Goal: Use online tool/utility: Utilize a website feature to perform a specific function

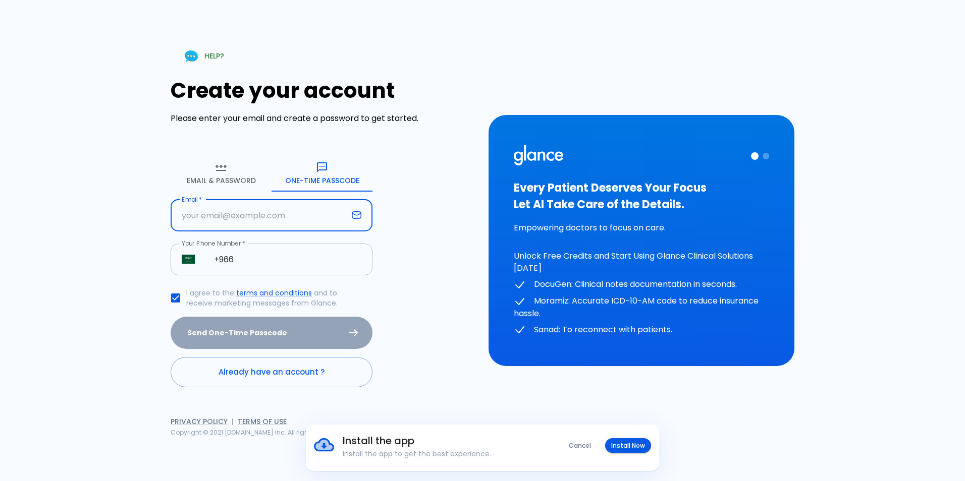
type input "[EMAIL_ADDRESS][PERSON_NAME][DOMAIN_NAME]"
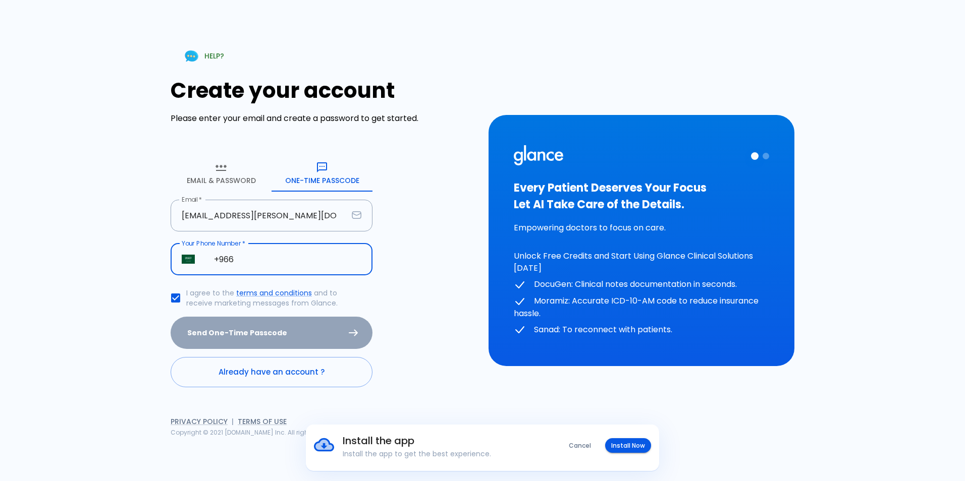
click at [240, 262] on input "+966" at bounding box center [288, 260] width 170 height 32
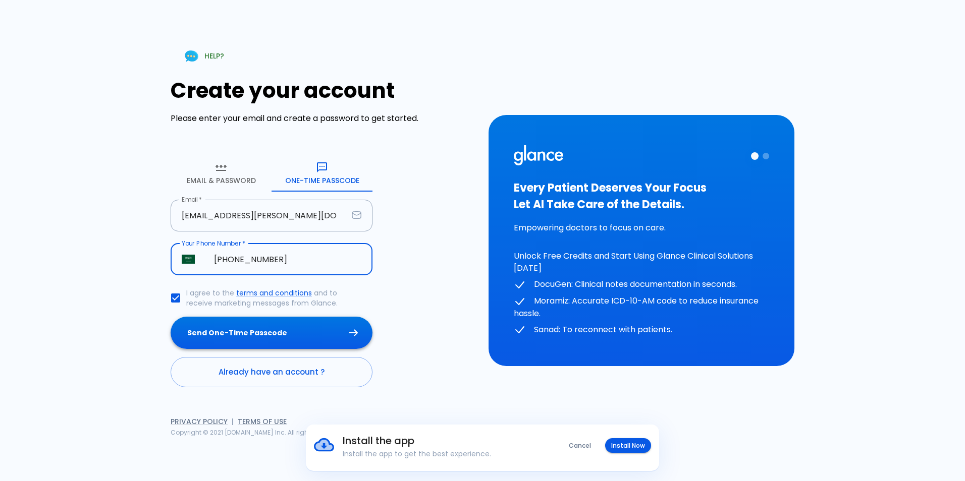
type input "[PHONE_NUMBER]"
click at [236, 341] on button "Send One-Time Passcode" at bounding box center [272, 333] width 202 height 33
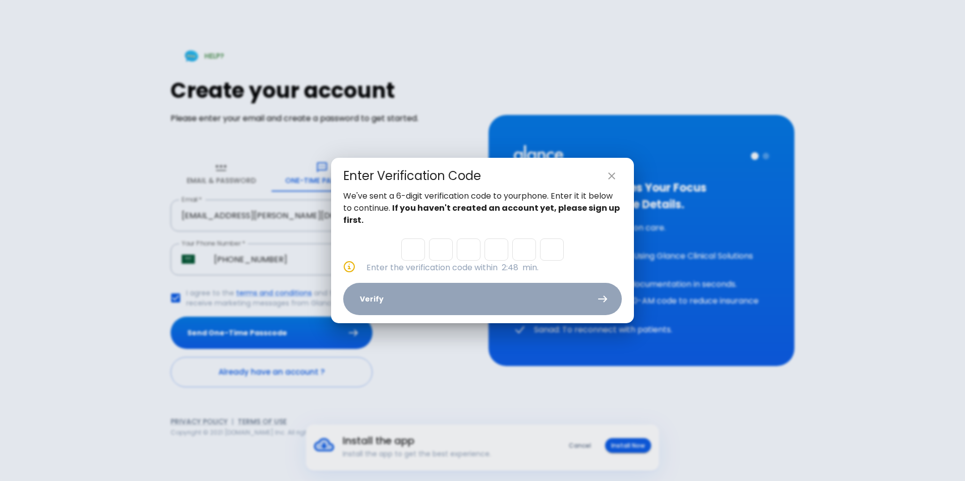
type input "5"
type input "6"
type input "1"
type input "0"
type input "4"
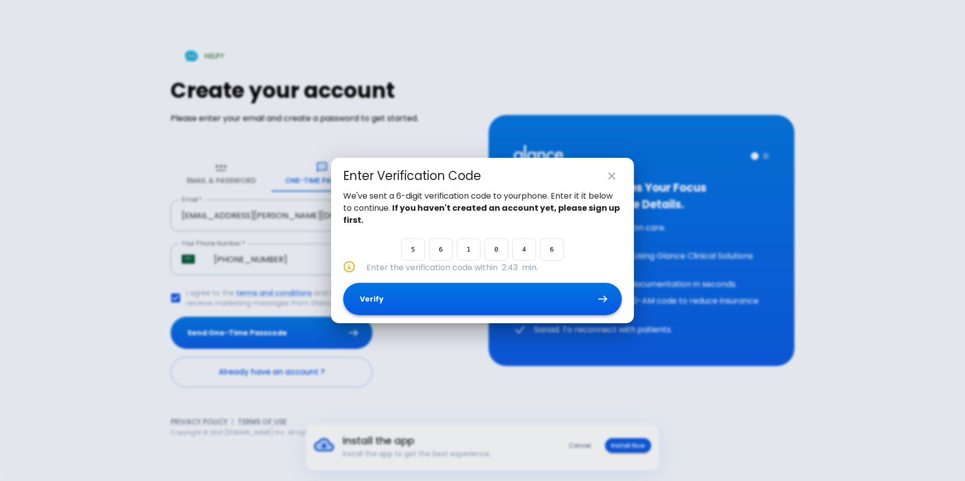
type input "6"
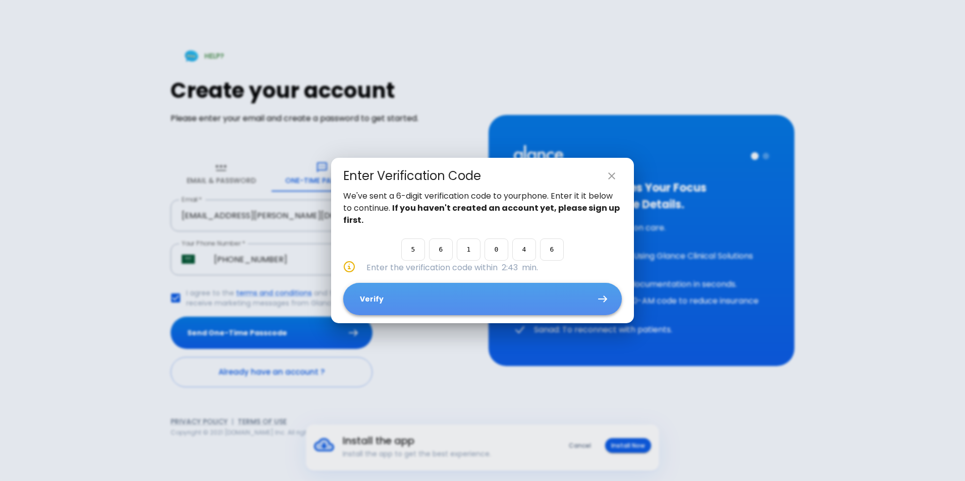
click at [386, 301] on button "Verify" at bounding box center [482, 299] width 279 height 33
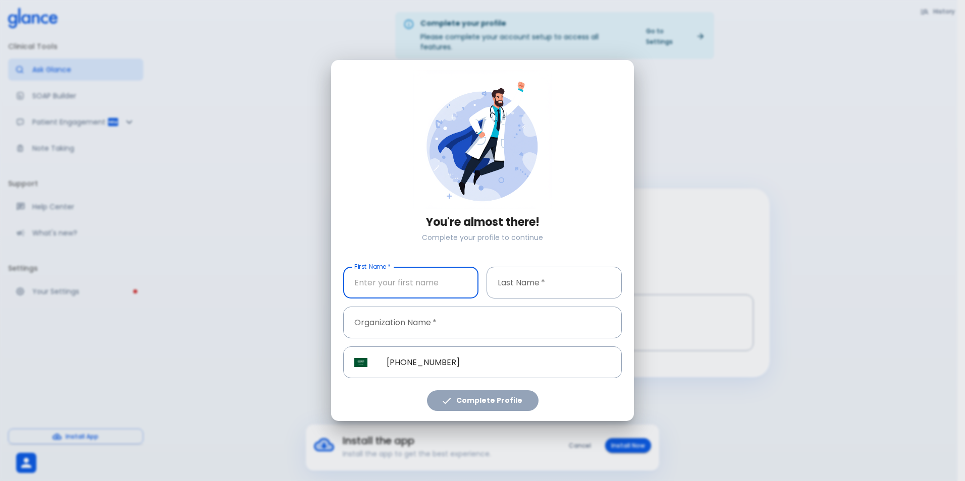
click at [405, 287] on input "First Name   *" at bounding box center [410, 283] width 135 height 32
type input "Afaf"
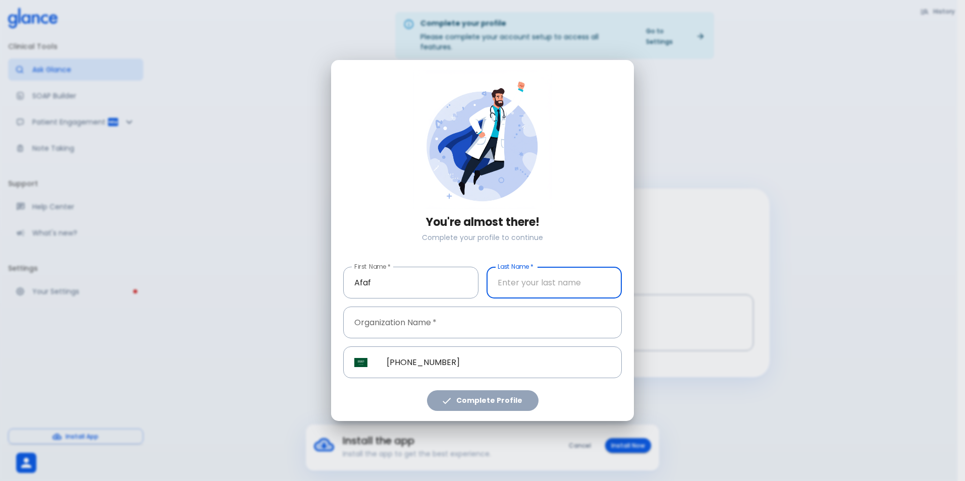
click at [544, 287] on input "Last Name   *" at bounding box center [553, 283] width 135 height 32
type input "Albalawi"
click at [452, 331] on input "Organization Name   *" at bounding box center [482, 323] width 279 height 32
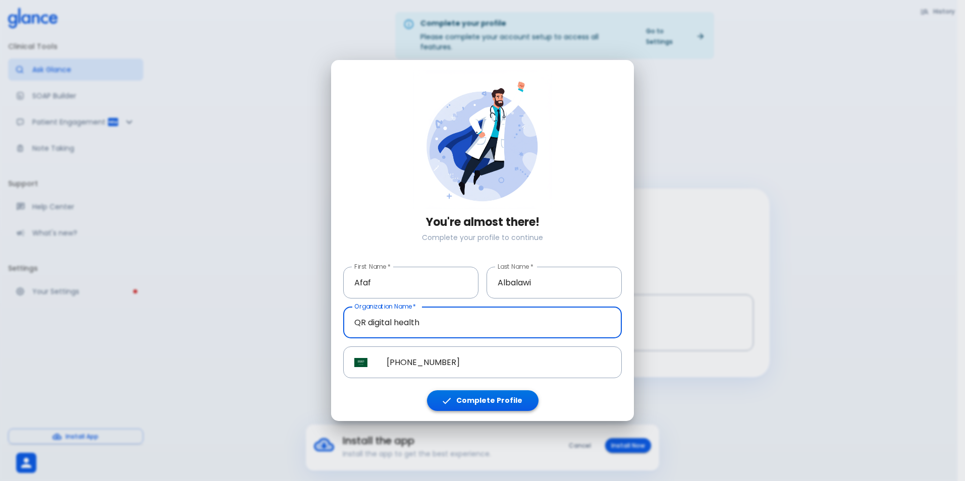
type input "QR digital health"
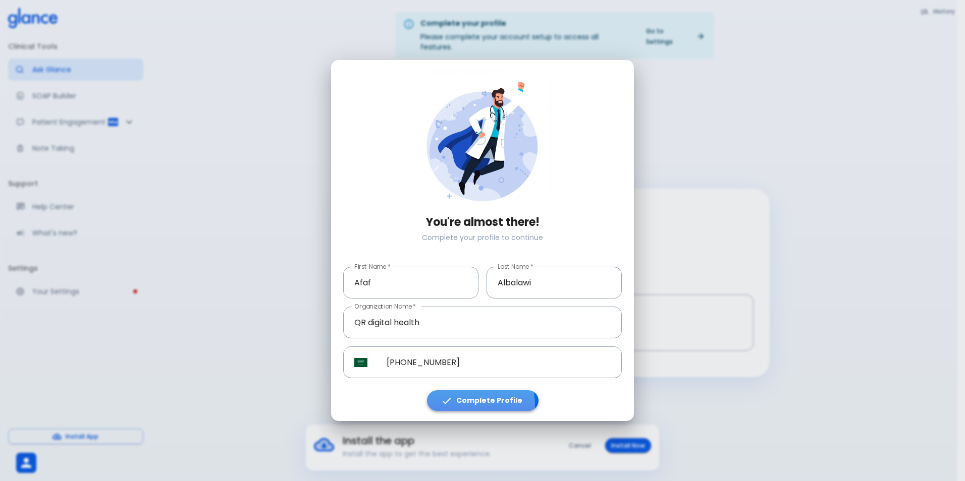
click at [477, 405] on button "Complete Profile" at bounding box center [483, 401] width 112 height 21
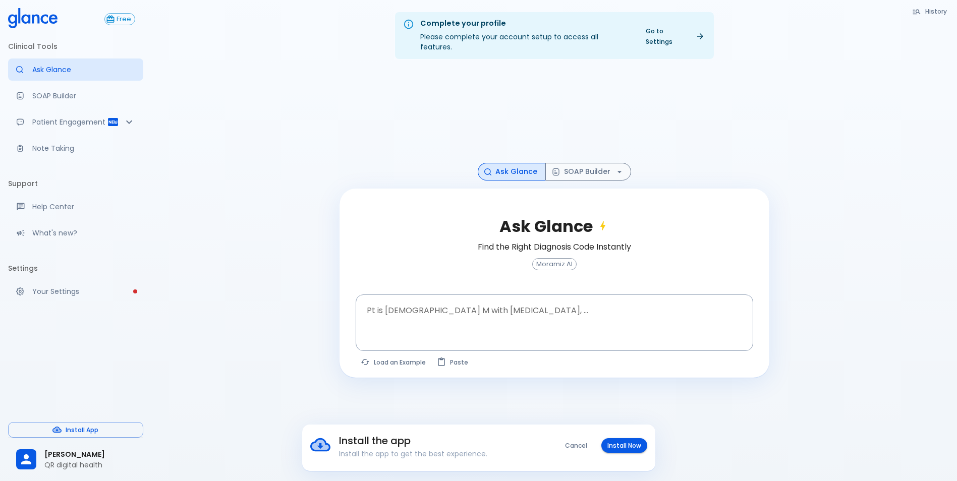
click at [616, 454] on div "Install the app Install the app to get the best experience. Cancel Install Now" at bounding box center [478, 446] width 337 height 26
click at [615, 452] on button "Install Now" at bounding box center [624, 445] width 46 height 15
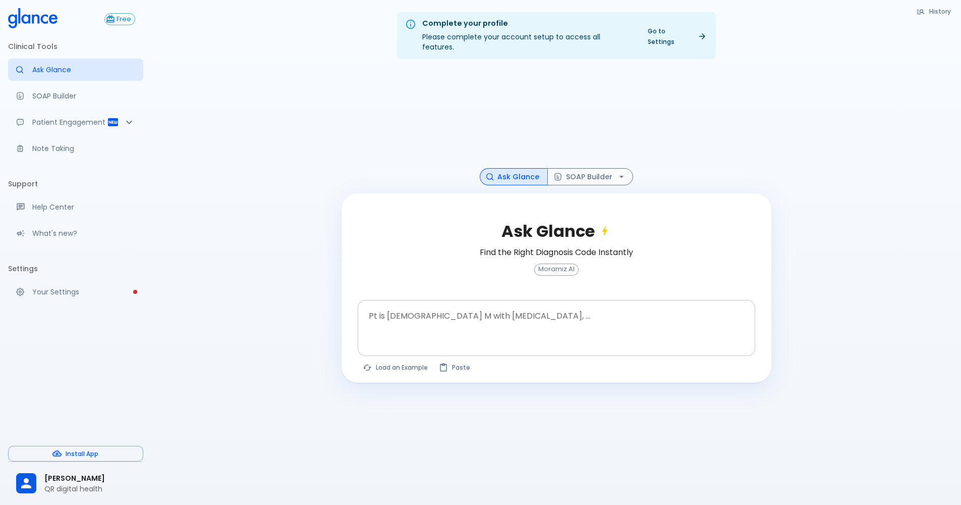
click at [538, 304] on textarea "Pt is [DEMOGRAPHIC_DATA] M with [MEDICAL_DATA], ..." at bounding box center [556, 320] width 383 height 32
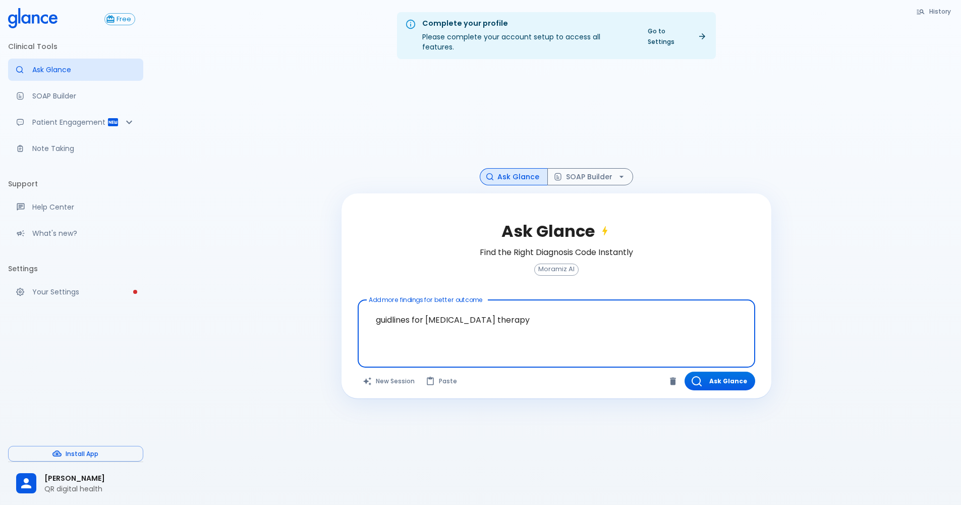
drag, startPoint x: 538, startPoint y: 305, endPoint x: 409, endPoint y: 391, distance: 155.1
type textarea "guidlines for [MEDICAL_DATA] therapy"
drag, startPoint x: 409, startPoint y: 391, endPoint x: 719, endPoint y: 372, distance: 310.4
click at [719, 372] on button "Ask Glance" at bounding box center [720, 380] width 71 height 19
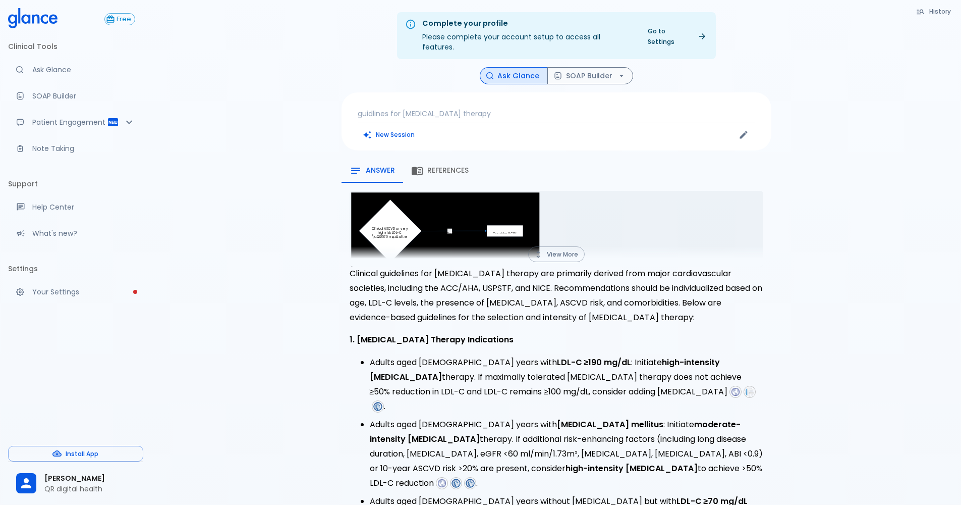
click at [444, 158] on button "References" at bounding box center [440, 170] width 74 height 24
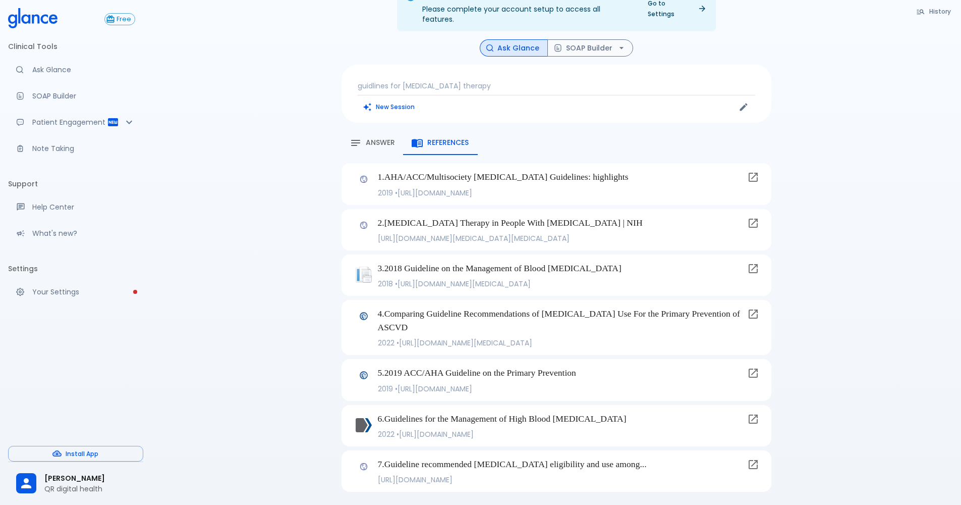
scroll to position [73, 0]
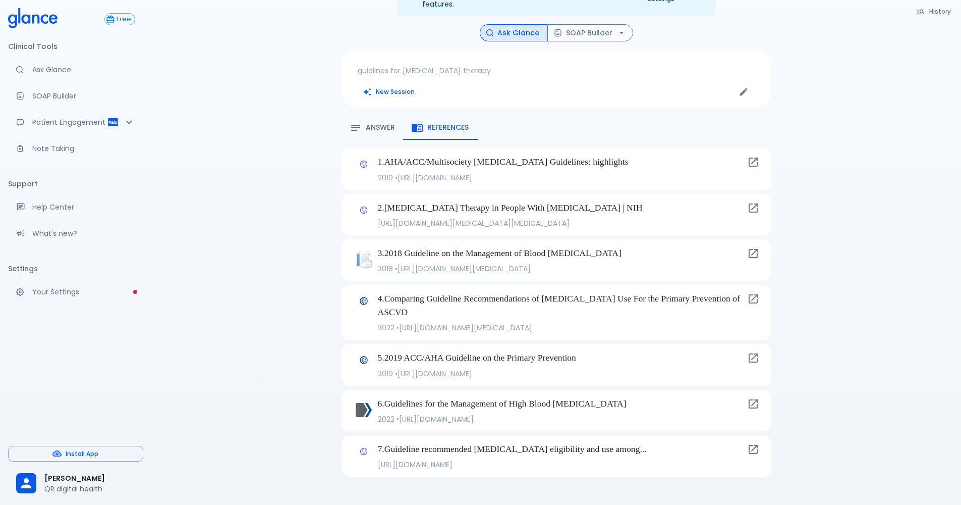
click at [756, 156] on icon at bounding box center [753, 162] width 12 height 12
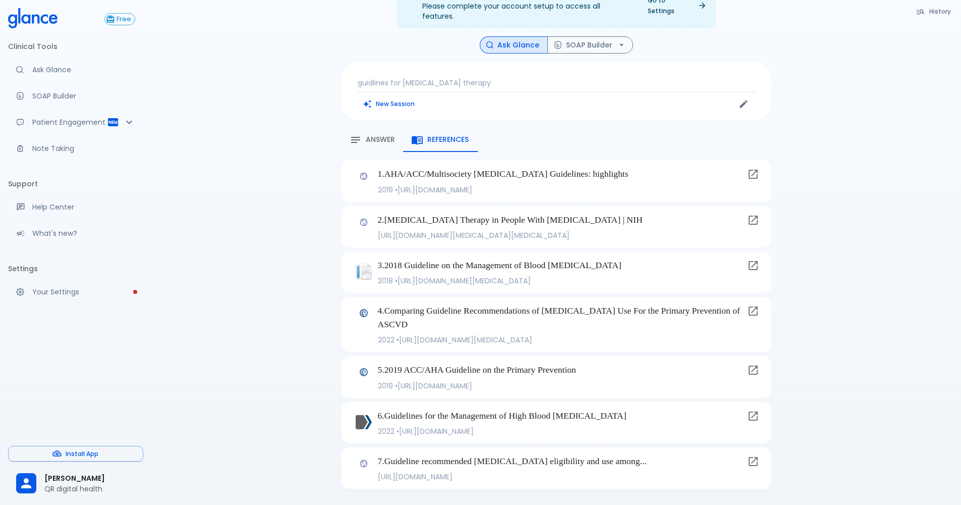
scroll to position [0, 0]
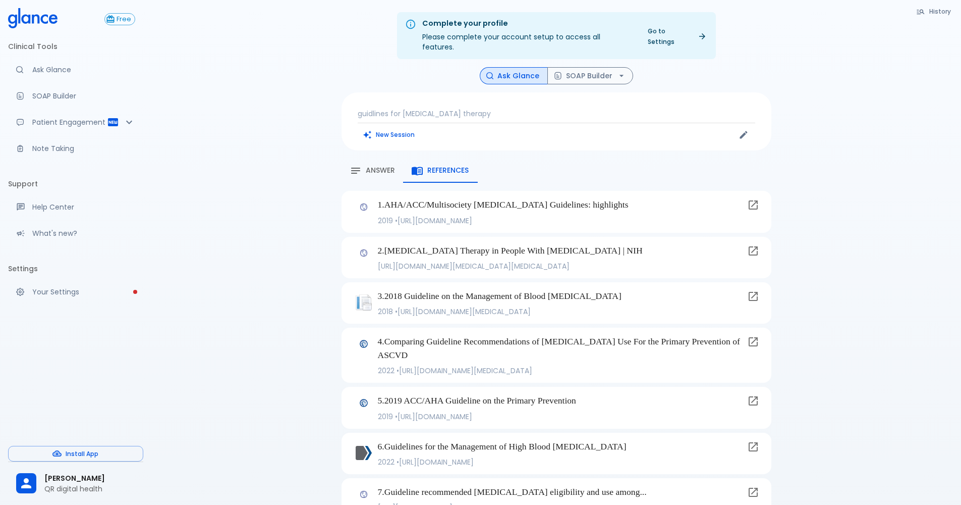
click at [376, 147] on div "History Ask Glance SOAP Builder guidlines for [MEDICAL_DATA] therapy New Sessio…" at bounding box center [556, 297] width 454 height 461
click at [377, 166] on span "Answer" at bounding box center [380, 170] width 29 height 9
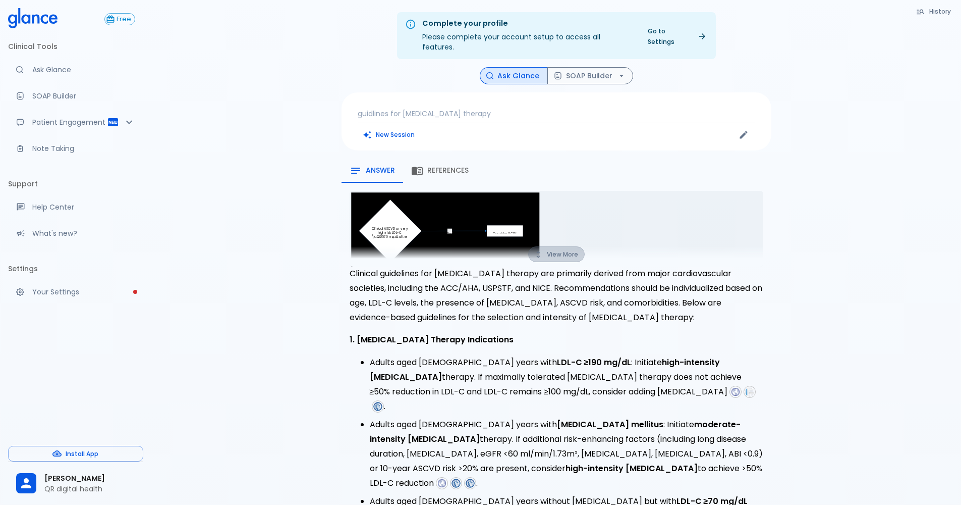
click at [558, 246] on button "View More" at bounding box center [556, 254] width 57 height 16
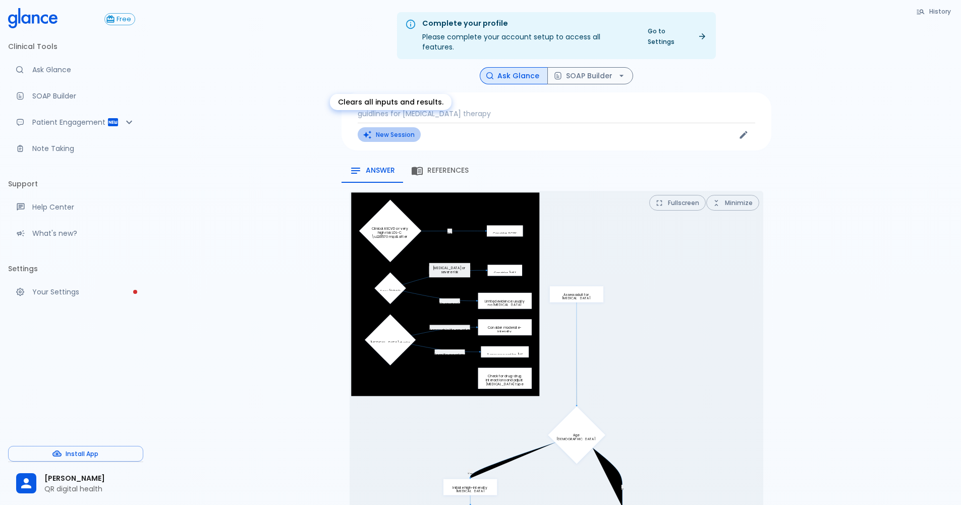
click at [380, 129] on button "New Session" at bounding box center [389, 134] width 63 height 15
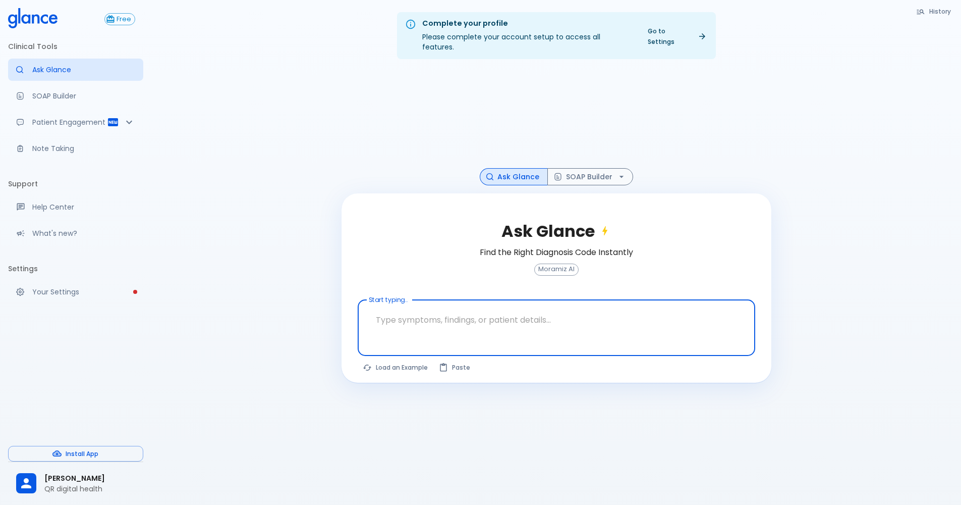
click at [476, 309] on textarea "Start typing..." at bounding box center [556, 320] width 383 height 32
click at [47, 93] on p "SOAP Builder" at bounding box center [83, 96] width 103 height 10
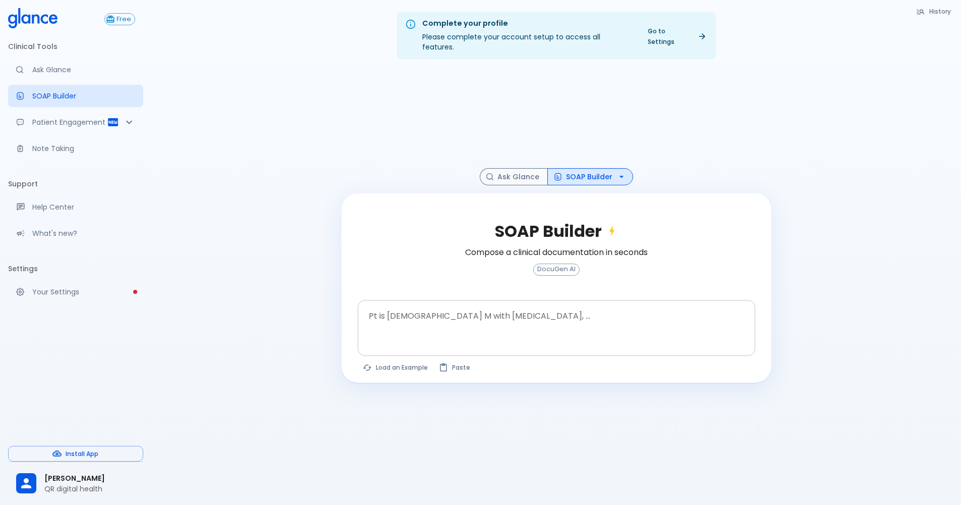
click at [378, 336] on div at bounding box center [558, 345] width 394 height 18
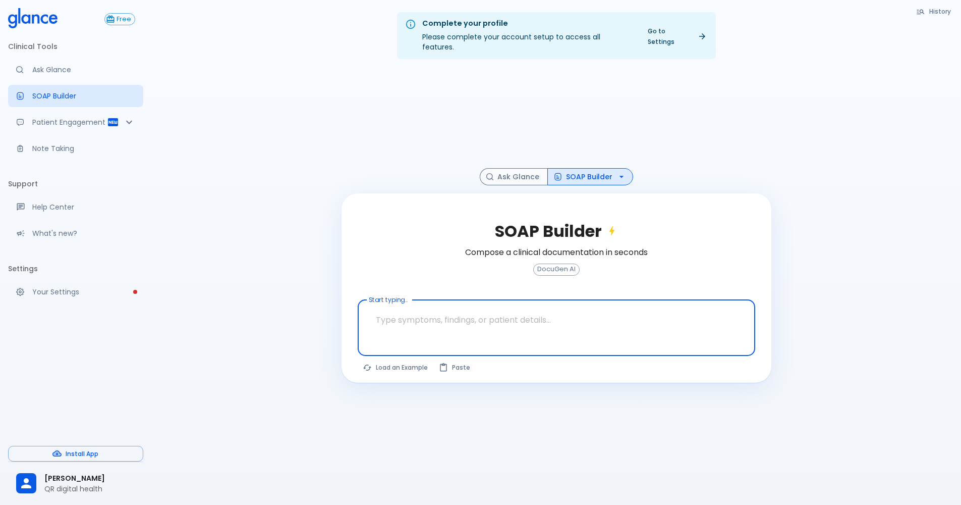
drag, startPoint x: 392, startPoint y: 310, endPoint x: 413, endPoint y: 311, distance: 21.2
click at [394, 310] on textarea "Start typing..." at bounding box center [556, 320] width 383 height 32
type textarea "I have [DEMOGRAPHIC_DATA] man smoker brsent wit h"
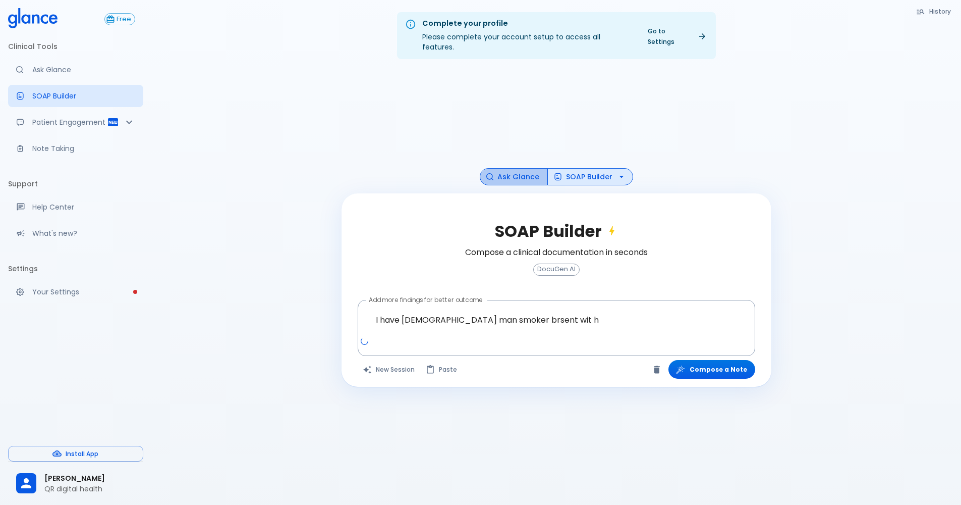
click at [524, 168] on button "Ask Glance" at bounding box center [514, 177] width 68 height 18
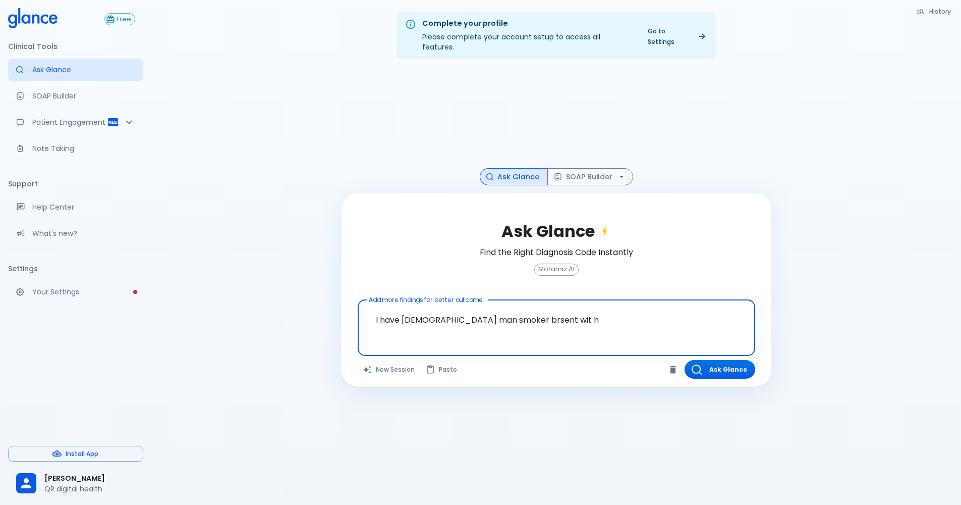
drag, startPoint x: 545, startPoint y: 304, endPoint x: 293, endPoint y: 305, distance: 252.8
click at [292, 305] on div "Complete your profile Please complete your account setup to access all features…" at bounding box center [556, 264] width 810 height 529
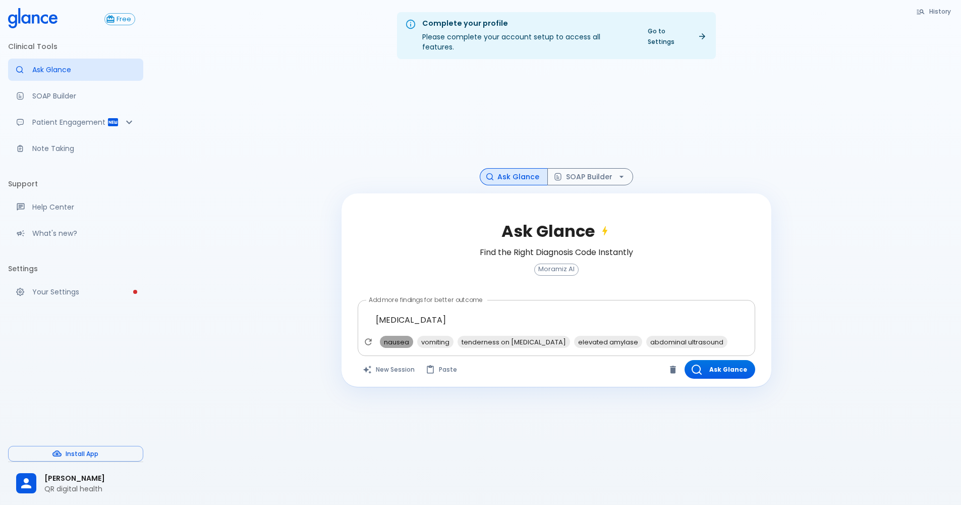
click at [388, 336] on span "nausea" at bounding box center [396, 342] width 33 height 12
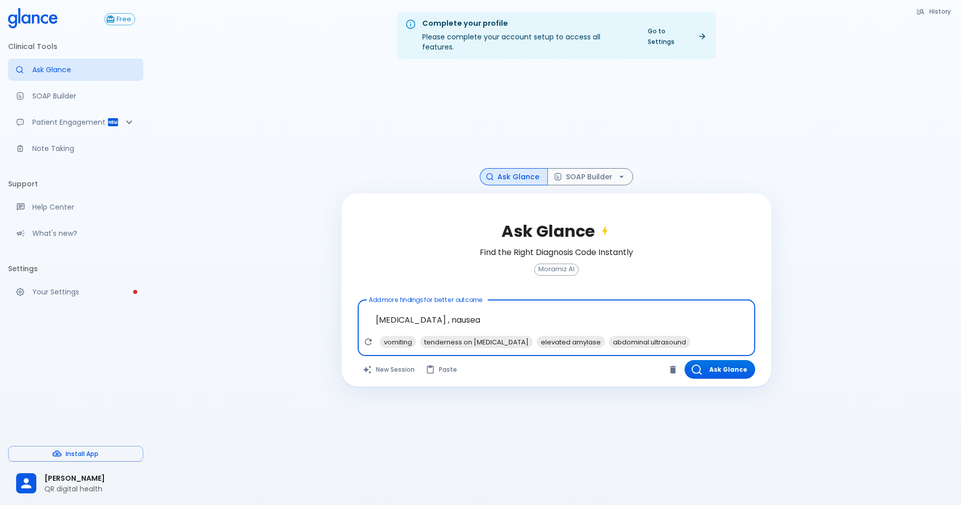
click at [388, 336] on span "vomiting" at bounding box center [398, 342] width 36 height 12
click at [395, 336] on span "tenderness on [MEDICAL_DATA]" at bounding box center [436, 342] width 113 height 12
click at [461, 336] on span "abdominal ultrasound" at bounding box center [492, 342] width 81 height 12
type textarea "[MEDICAL_DATA] , [MEDICAL_DATA], tenderness on [MEDICAL_DATA], abdominal ultras…"
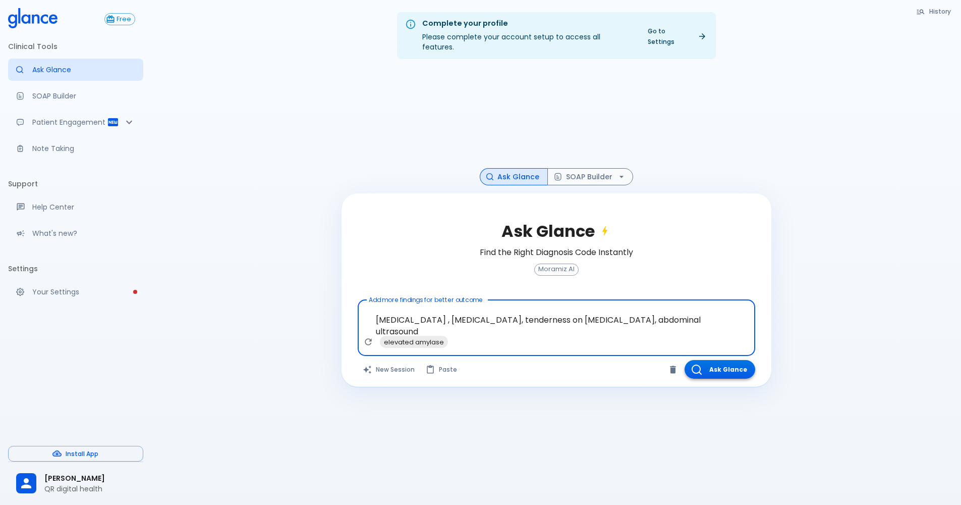
click at [704, 360] on button "Ask Glance" at bounding box center [720, 369] width 71 height 19
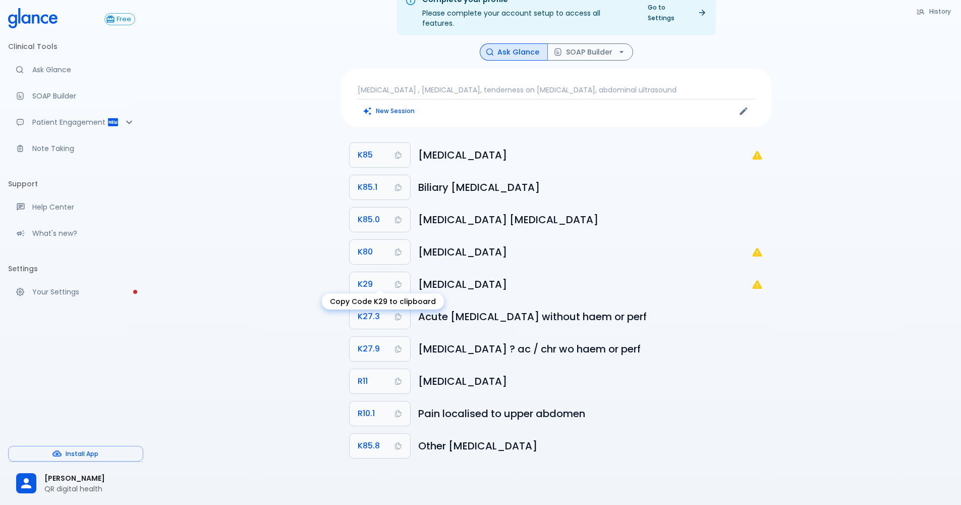
scroll to position [24, 0]
click at [388, 312] on button "K27.3" at bounding box center [380, 316] width 61 height 24
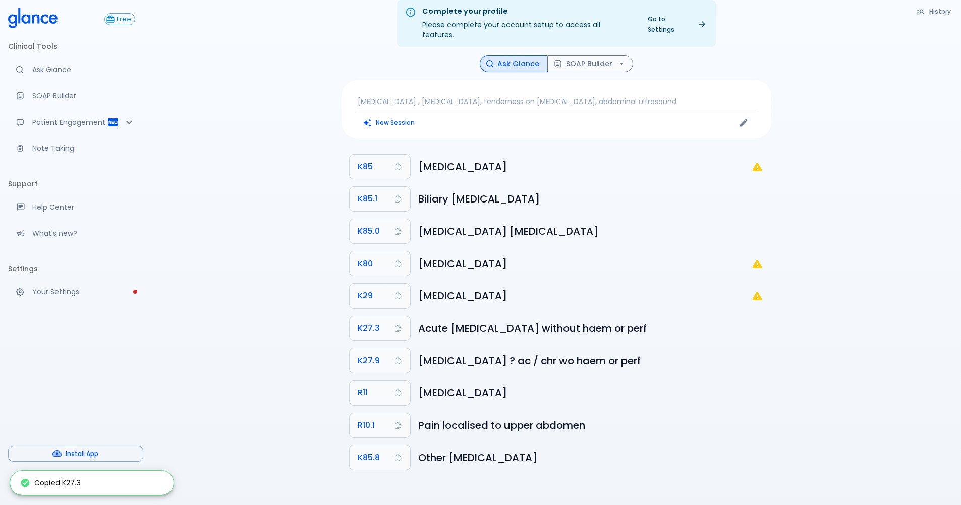
scroll to position [0, 0]
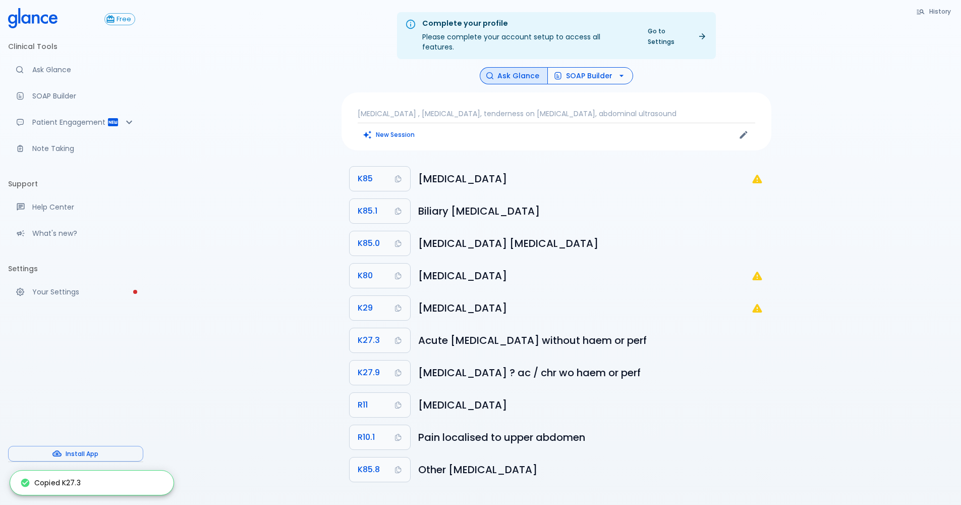
click at [594, 67] on button "SOAP Builder" at bounding box center [590, 76] width 86 height 18
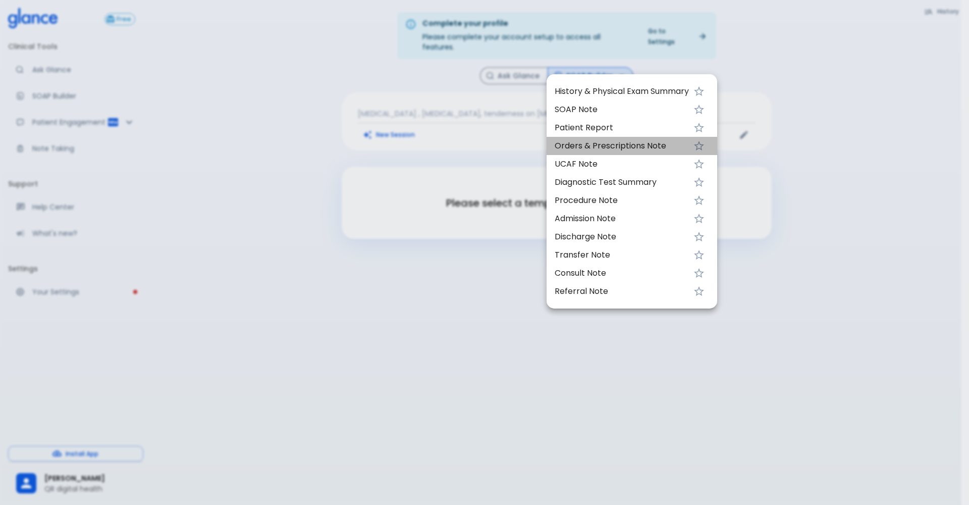
click at [582, 154] on li "Orders & Prescriptions Note" at bounding box center [631, 146] width 171 height 18
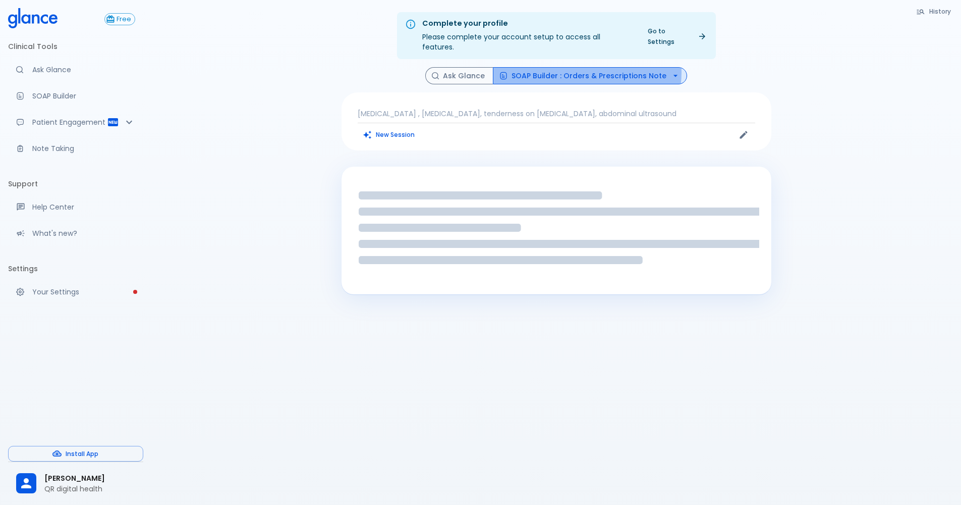
click at [588, 67] on button "SOAP Builder : Orders & Prescriptions Note" at bounding box center [590, 76] width 194 height 18
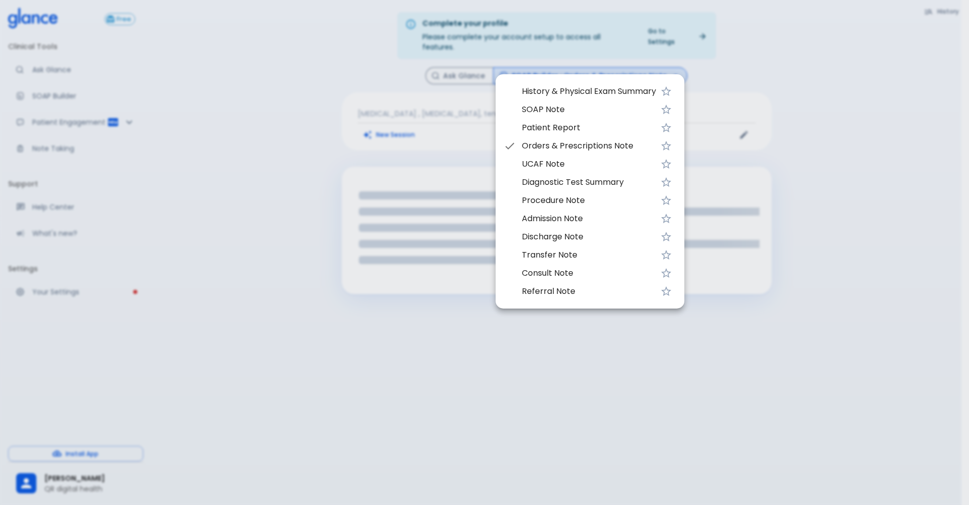
click at [585, 159] on span "UCAF Note" at bounding box center [589, 164] width 134 height 12
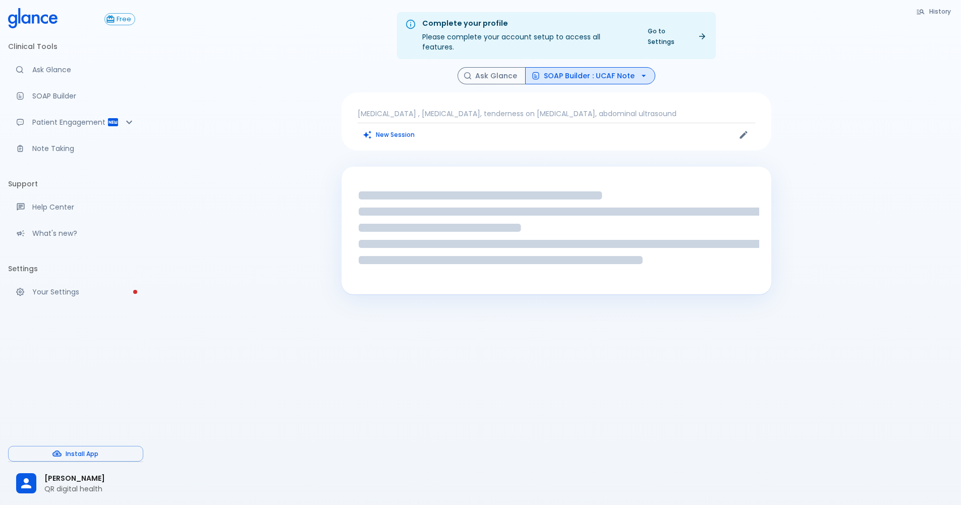
click at [575, 67] on button "SOAP Builder : UCAF Note" at bounding box center [590, 76] width 130 height 18
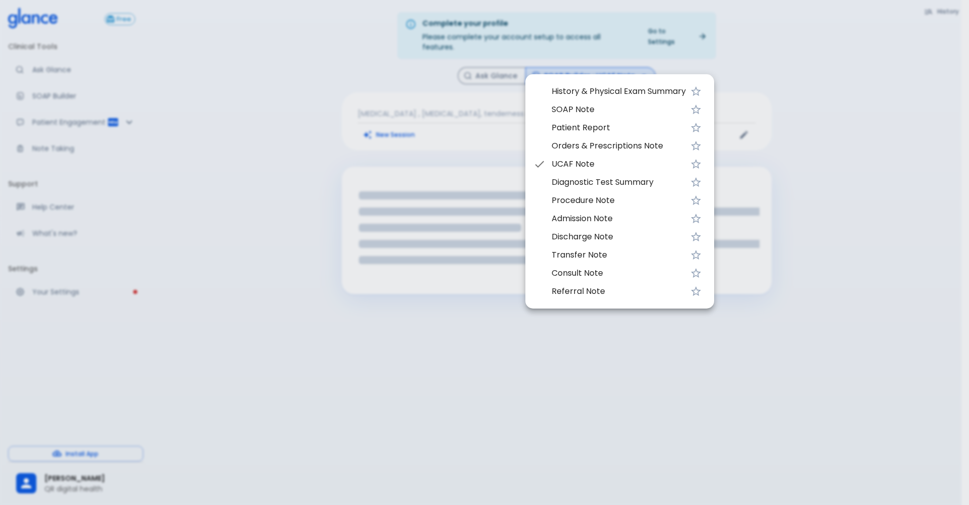
click at [572, 104] on span "SOAP Note" at bounding box center [619, 109] width 134 height 12
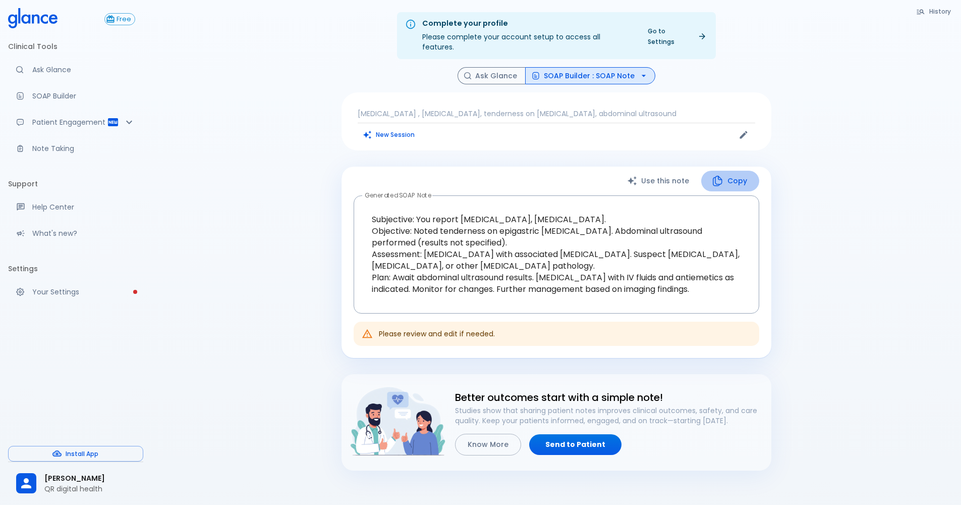
click at [730, 180] on button "Copy" at bounding box center [730, 181] width 58 height 21
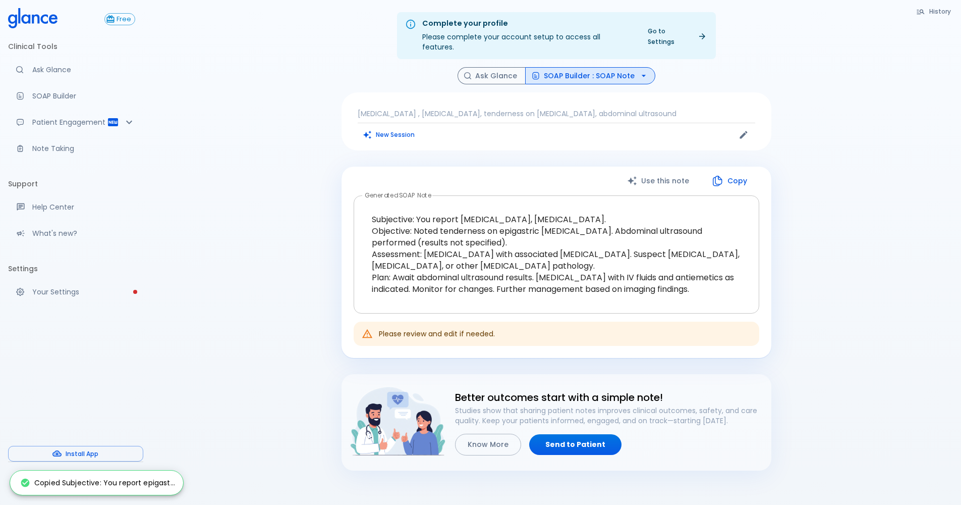
click at [505, 283] on textarea "Subjective: You report [MEDICAL_DATA], [MEDICAL_DATA]. Objective: Noted tendern…" at bounding box center [557, 253] width 392 height 101
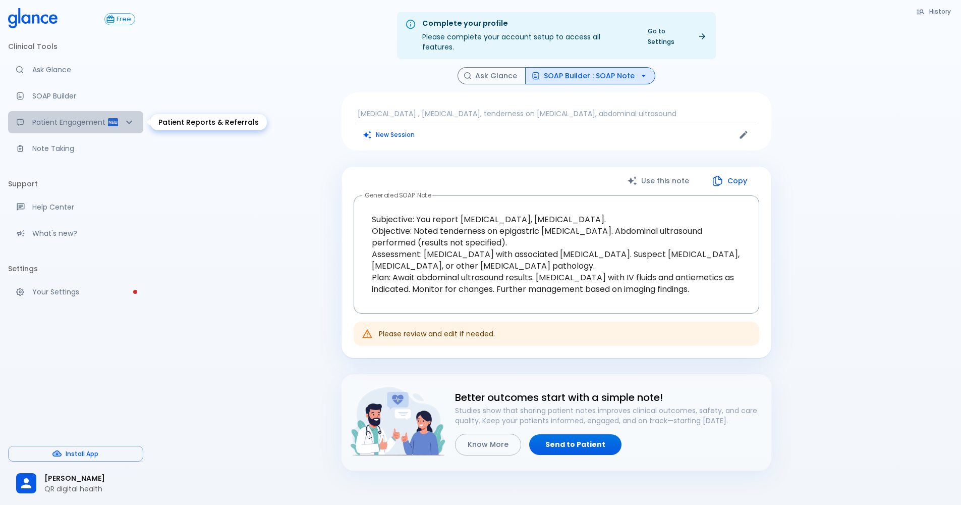
click at [63, 129] on div "Patient Engagement" at bounding box center [75, 122] width 135 height 22
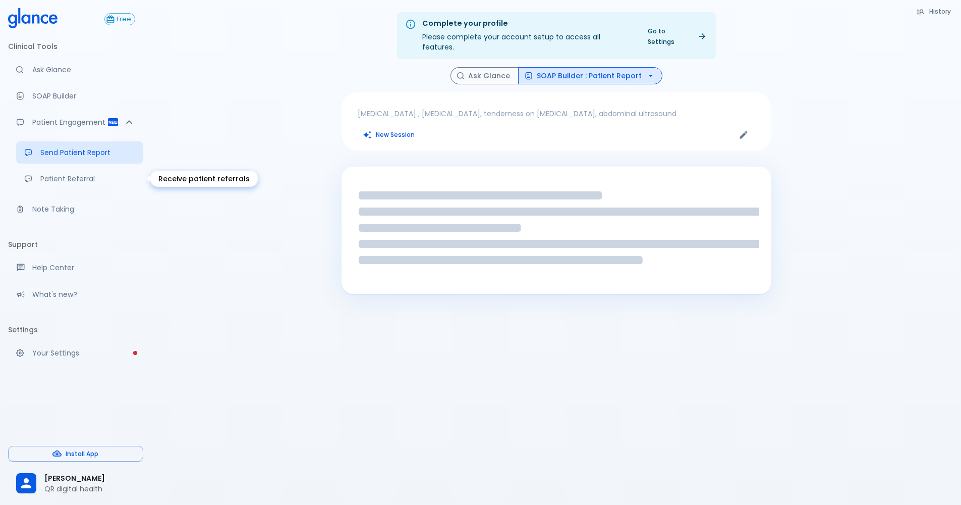
click at [42, 187] on link "Patient Referral" at bounding box center [79, 179] width 127 height 22
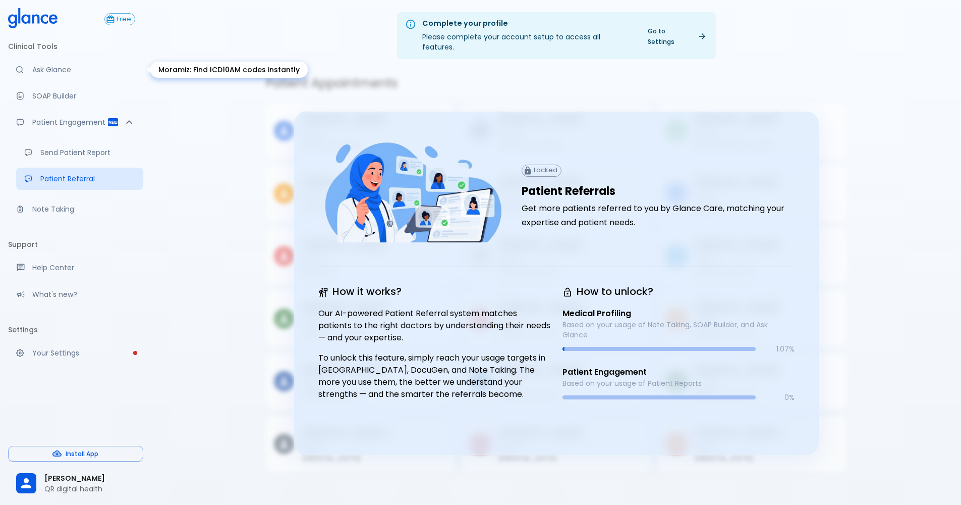
click at [18, 60] on link "Ask Glance" at bounding box center [75, 70] width 135 height 22
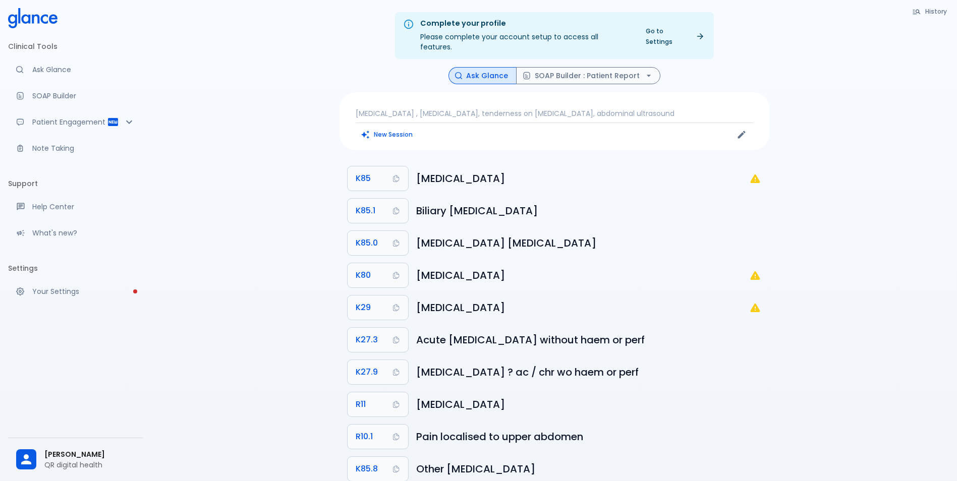
click at [419, 108] on p "[MEDICAL_DATA] , [MEDICAL_DATA], tenderness on [MEDICAL_DATA], abdominal ultras…" at bounding box center [555, 113] width 398 height 10
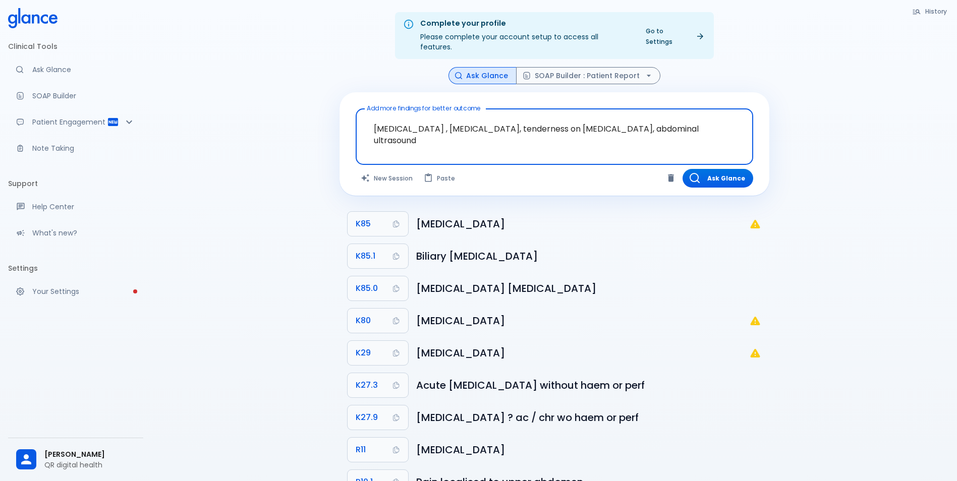
drag, startPoint x: 709, startPoint y: 118, endPoint x: 257, endPoint y: 121, distance: 452.6
click at [257, 121] on div "Complete your profile Please complete your account setup to access all features…" at bounding box center [554, 277] width 806 height 555
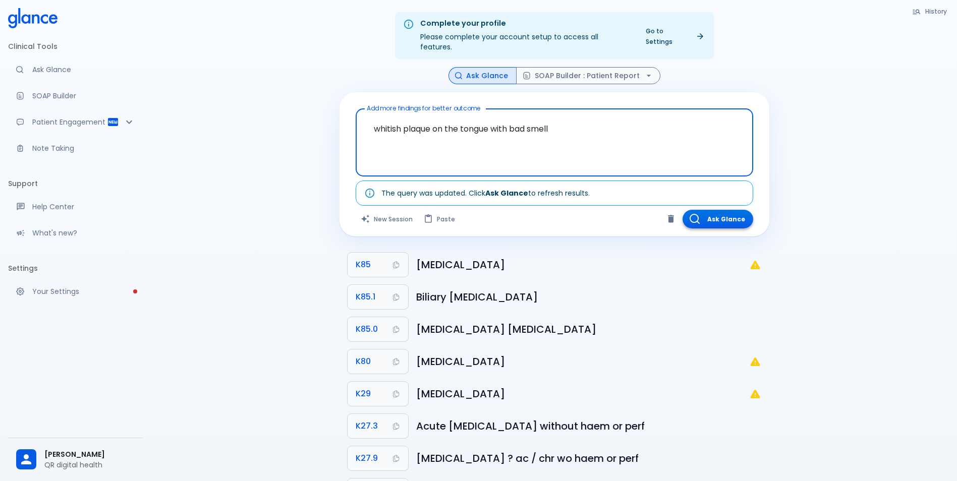
type textarea "whitish plaque on the tongue with bad smell"
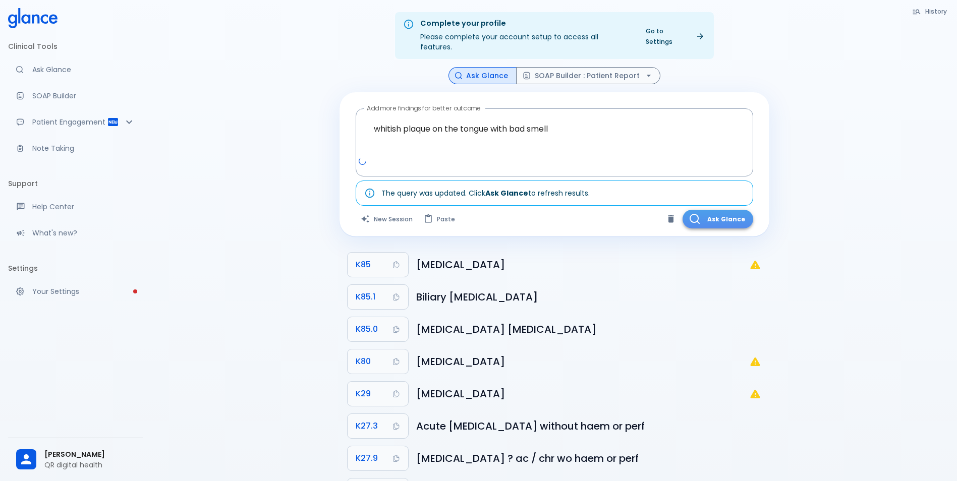
click at [716, 210] on button "Ask Glance" at bounding box center [718, 219] width 71 height 19
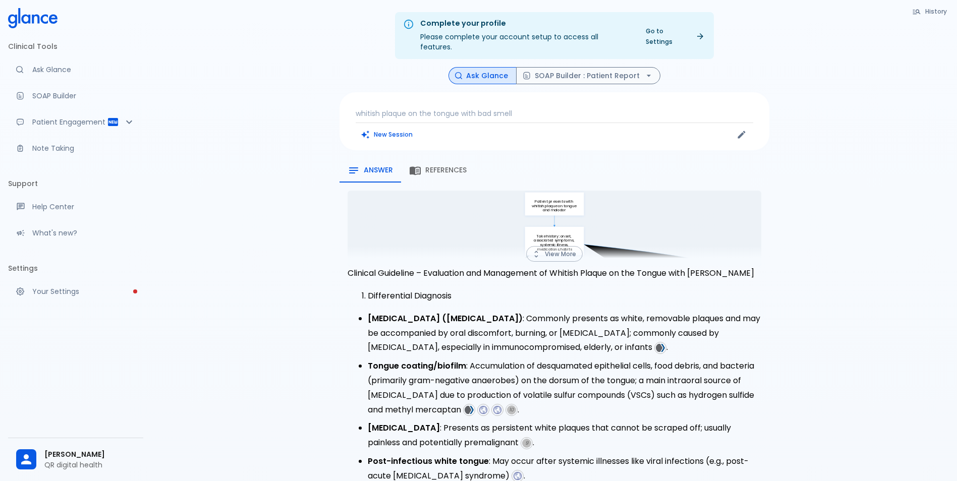
click at [570, 248] on button "View More" at bounding box center [554, 254] width 57 height 16
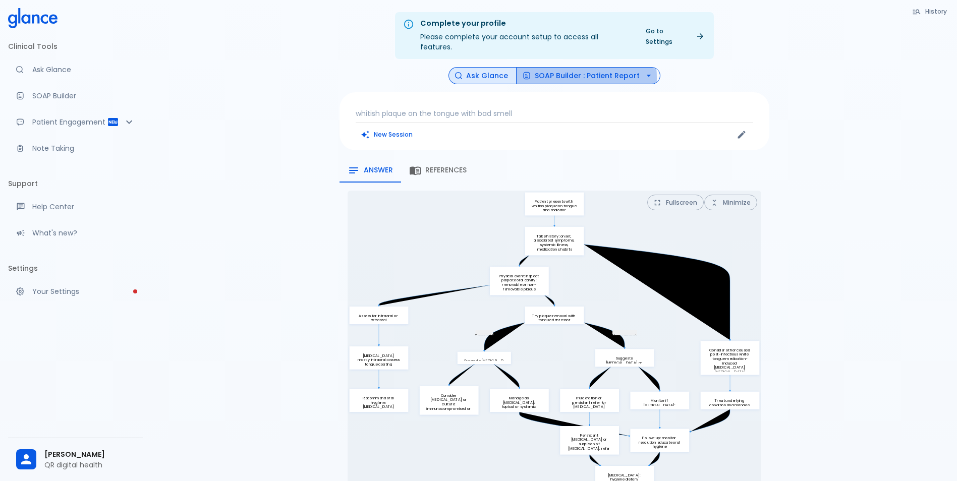
click at [555, 68] on button "SOAP Builder : Patient Report" at bounding box center [588, 76] width 144 height 18
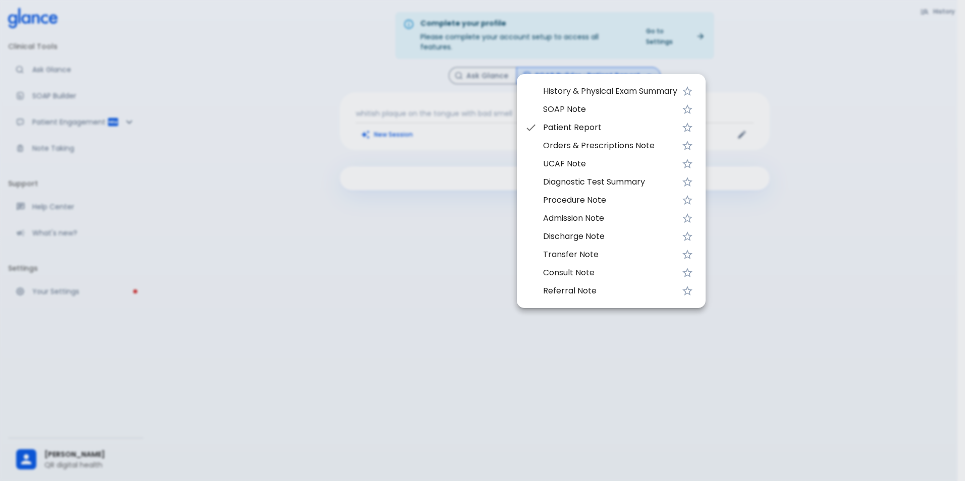
click at [570, 108] on span "SOAP Note" at bounding box center [610, 109] width 134 height 12
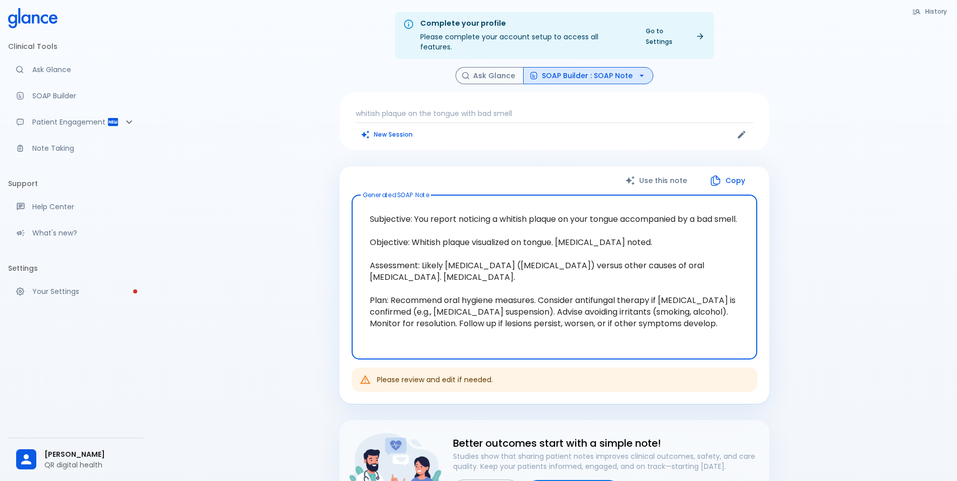
drag, startPoint x: 367, startPoint y: 208, endPoint x: 677, endPoint y: 317, distance: 328.3
click at [718, 349] on div "Subjective: You report noticing a whitish plaque on your tongue accompanied by …" at bounding box center [555, 277] width 406 height 164
